Goal: Navigation & Orientation: Find specific page/section

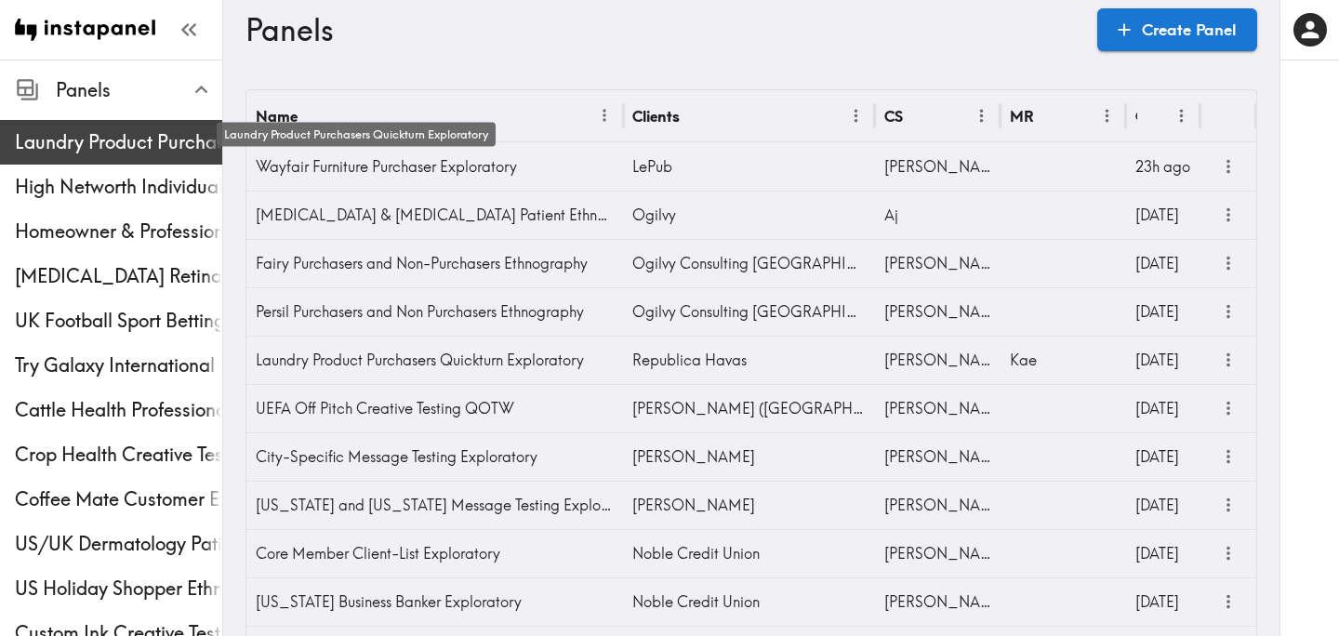
click at [132, 134] on span "Laundry Product Purchasers Quickturn Exploratory" at bounding box center [118, 142] width 207 height 26
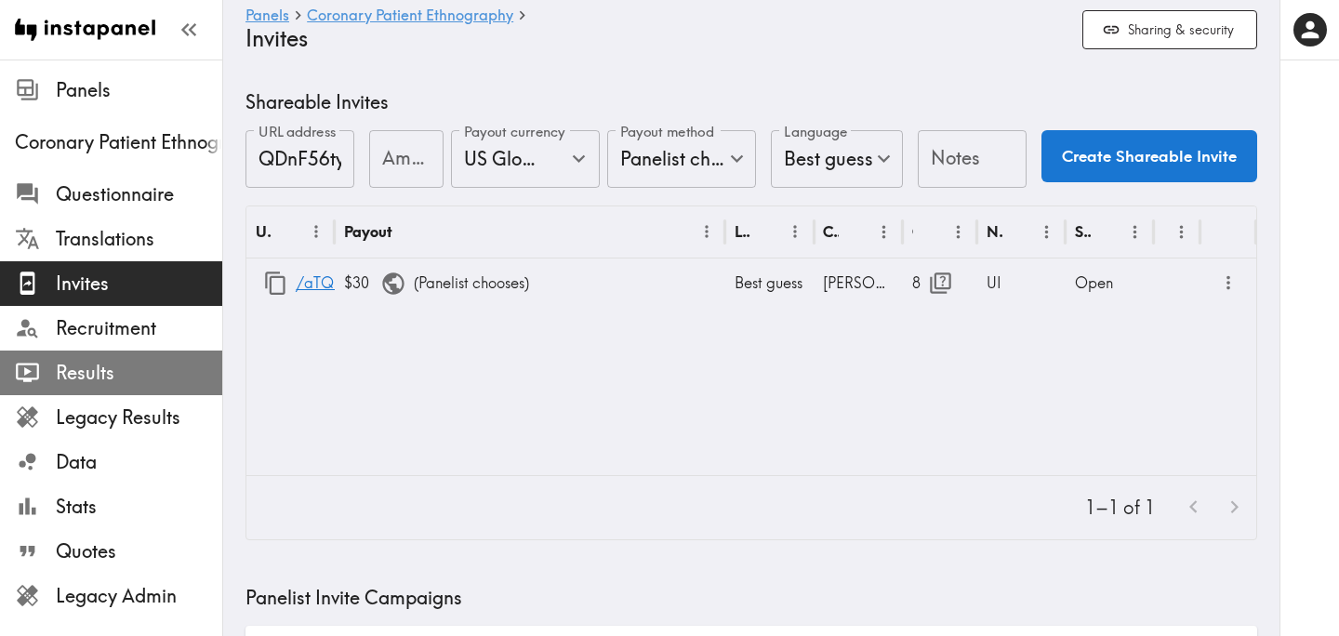
click at [126, 372] on span "Results" at bounding box center [139, 373] width 166 height 26
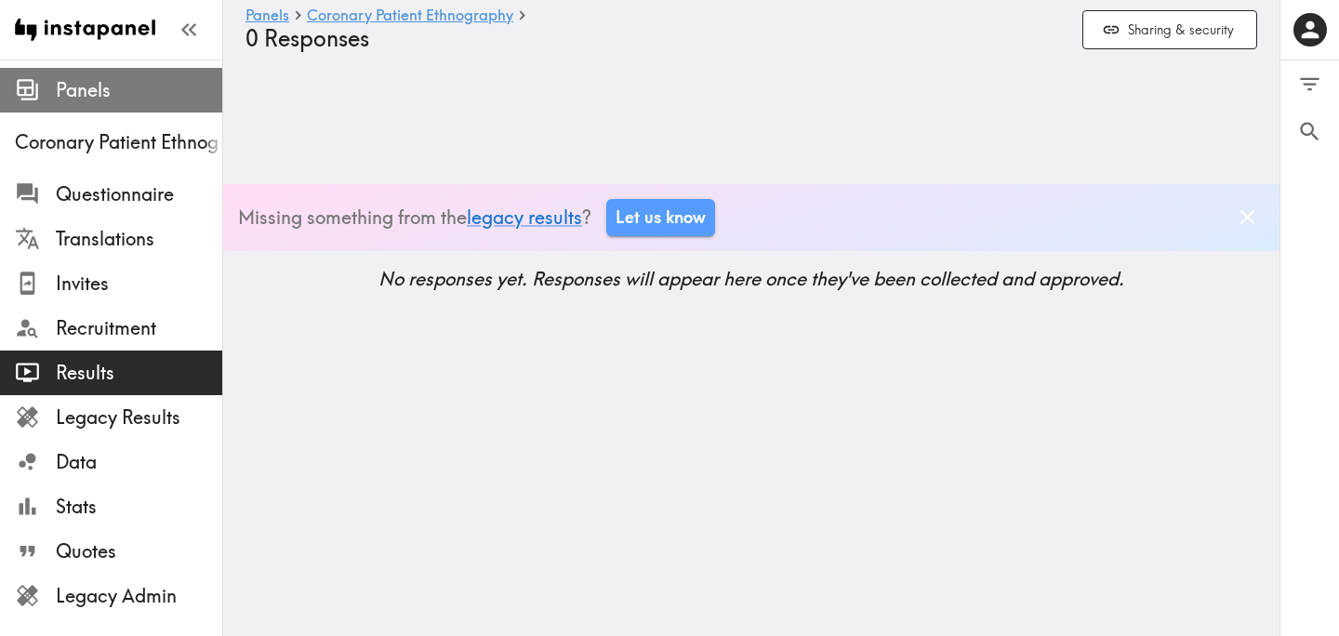
click at [120, 81] on span "Panels" at bounding box center [139, 90] width 166 height 26
